Goal: Task Accomplishment & Management: Use online tool/utility

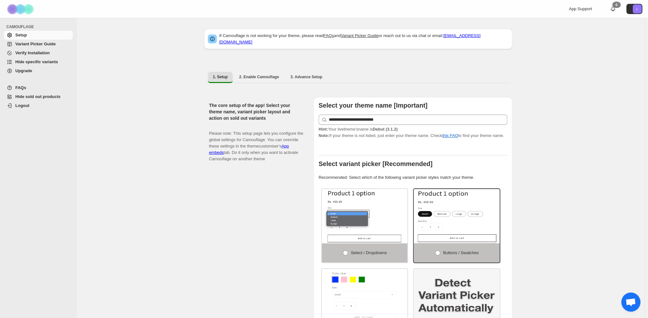
click at [29, 61] on span "Hide specific variants" at bounding box center [36, 61] width 43 height 5
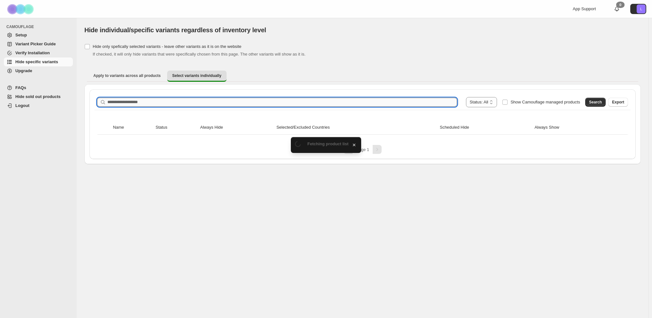
click at [139, 98] on input "Search product name" at bounding box center [281, 102] width 349 height 9
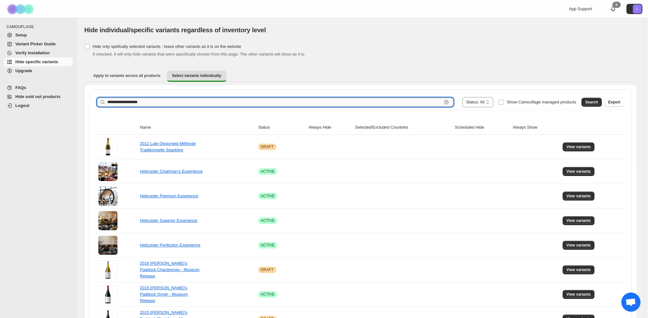
type input "**********"
click at [593, 103] on span "Search" at bounding box center [592, 102] width 13 height 5
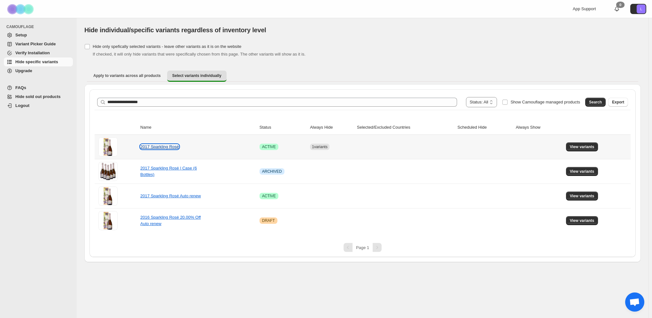
click at [160, 146] on link "2017 Sparkling Rosé" at bounding box center [159, 146] width 39 height 5
click at [579, 147] on span "View variants" at bounding box center [582, 146] width 25 height 5
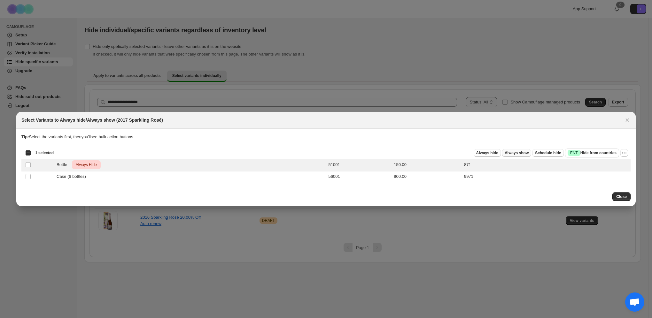
click at [519, 152] on span "Always show" at bounding box center [516, 152] width 24 height 5
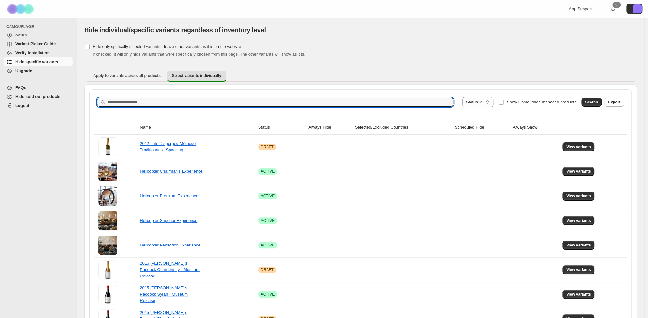
click at [124, 97] on div "**********" at bounding box center [360, 102] width 527 height 10
click at [139, 102] on input "**********" at bounding box center [274, 102] width 335 height 9
type input "**********"
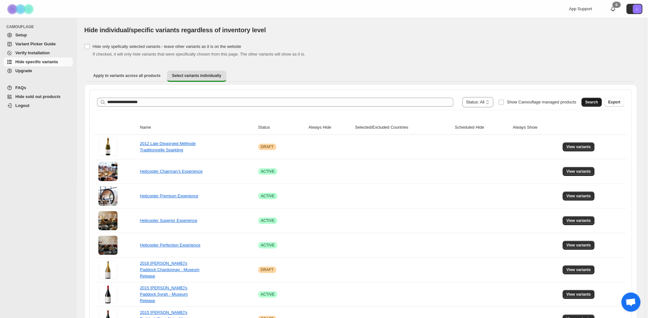
click at [588, 103] on button "Search" at bounding box center [592, 102] width 20 height 9
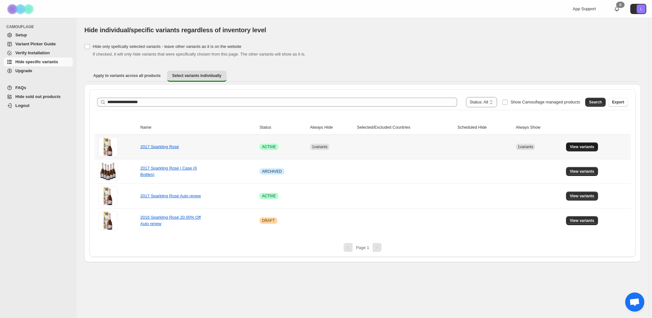
click at [578, 148] on span "View variants" at bounding box center [582, 146] width 25 height 5
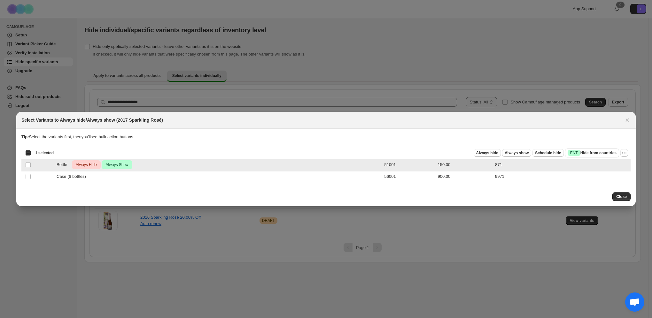
click at [89, 166] on span "Always Hide" at bounding box center [86, 165] width 24 height 8
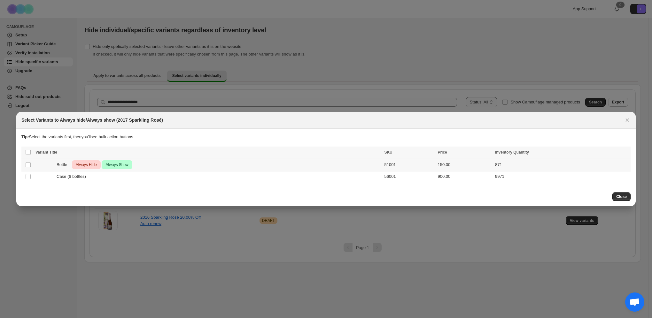
click at [89, 165] on span "Always Hide" at bounding box center [86, 165] width 24 height 8
click at [522, 154] on span "Always show" at bounding box center [516, 152] width 24 height 5
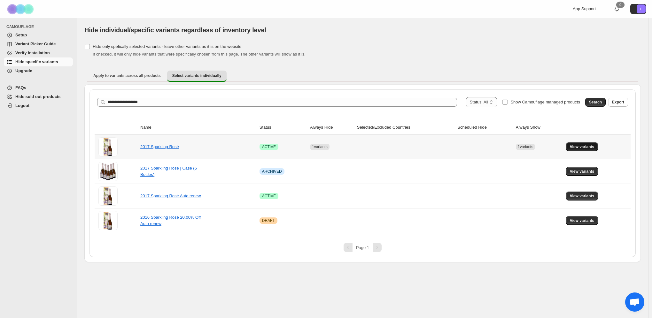
click at [579, 145] on span "View variants" at bounding box center [582, 146] width 25 height 5
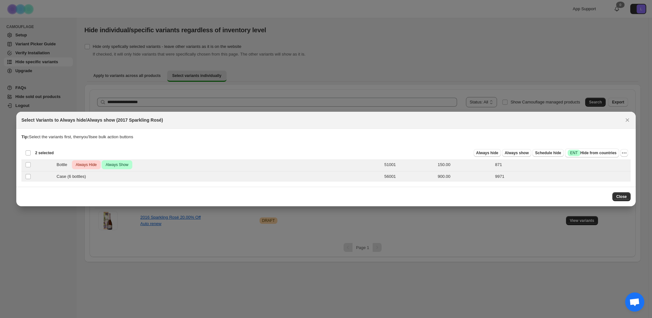
click at [31, 152] on div "Deselect all 2 product variants 2 selected" at bounding box center [39, 153] width 28 height 6
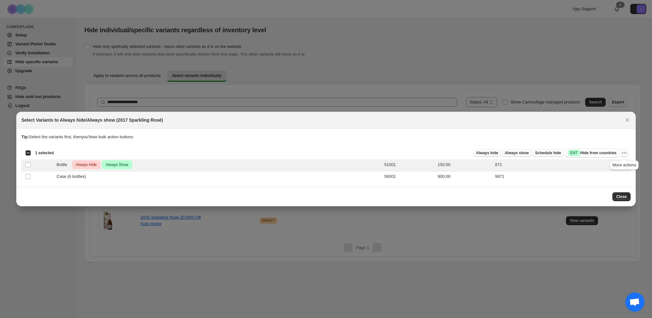
click at [624, 152] on icon "More actions" at bounding box center [624, 153] width 6 height 6
click at [601, 166] on span "Undo always hide" at bounding box center [594, 165] width 33 height 5
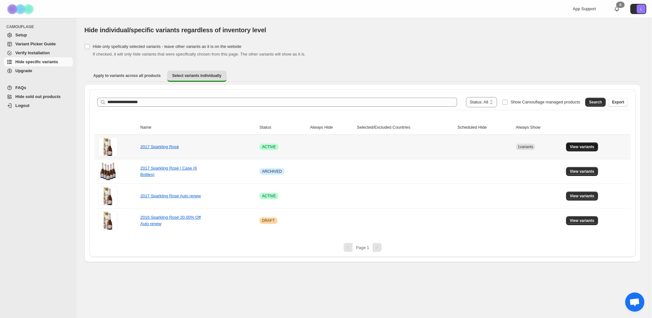
click at [578, 147] on span "View variants" at bounding box center [582, 146] width 25 height 5
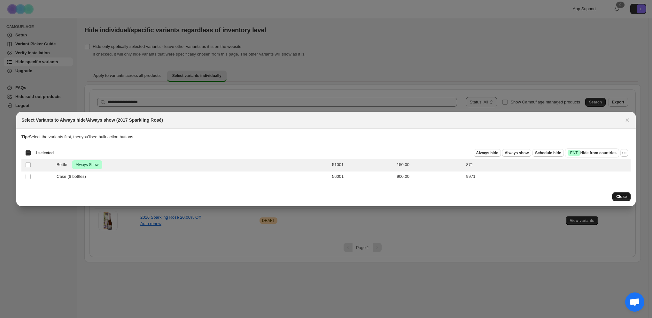
click at [622, 195] on span "Close" at bounding box center [621, 196] width 11 height 5
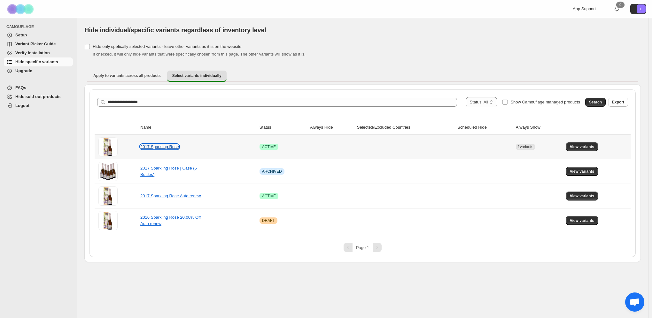
click at [158, 147] on link "2017 Sparkling Rosé" at bounding box center [159, 146] width 39 height 5
